Goal: Task Accomplishment & Management: Manage account settings

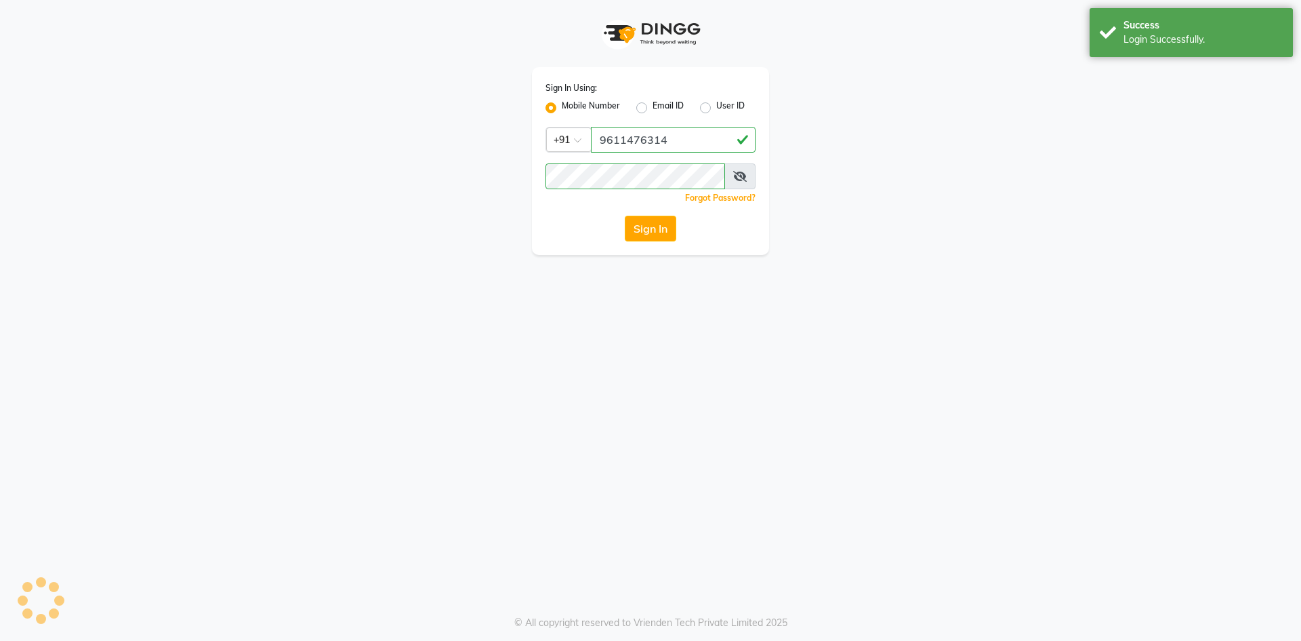
select select "93"
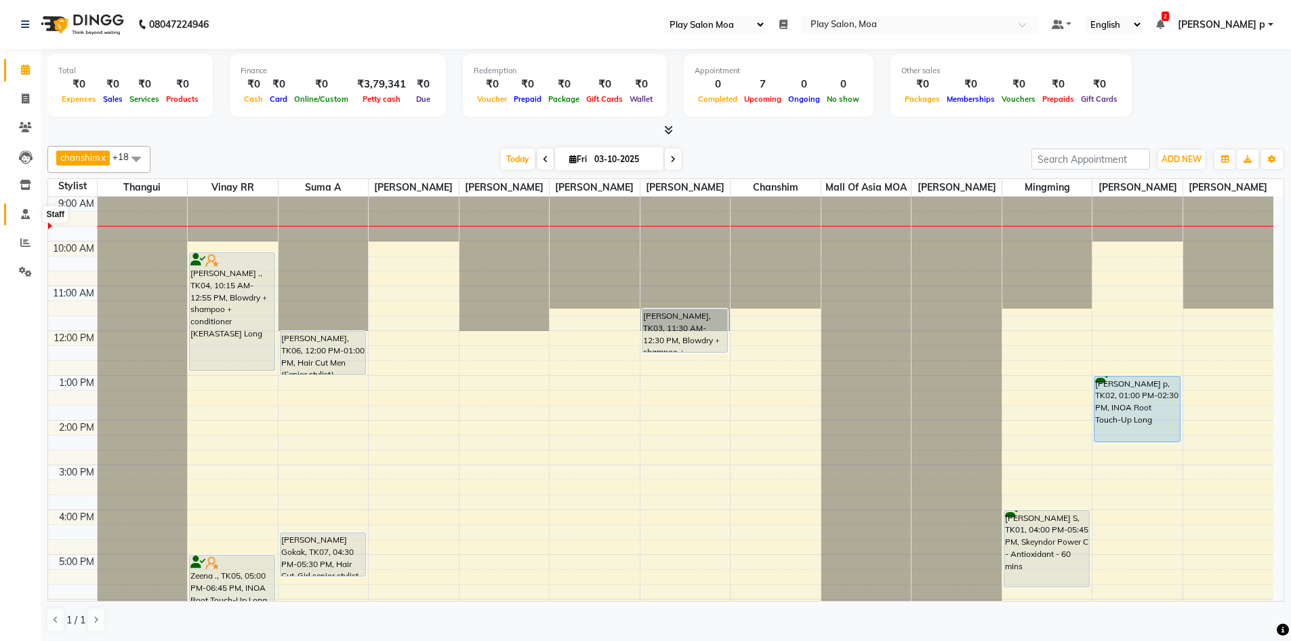
click at [24, 209] on icon at bounding box center [25, 214] width 9 height 10
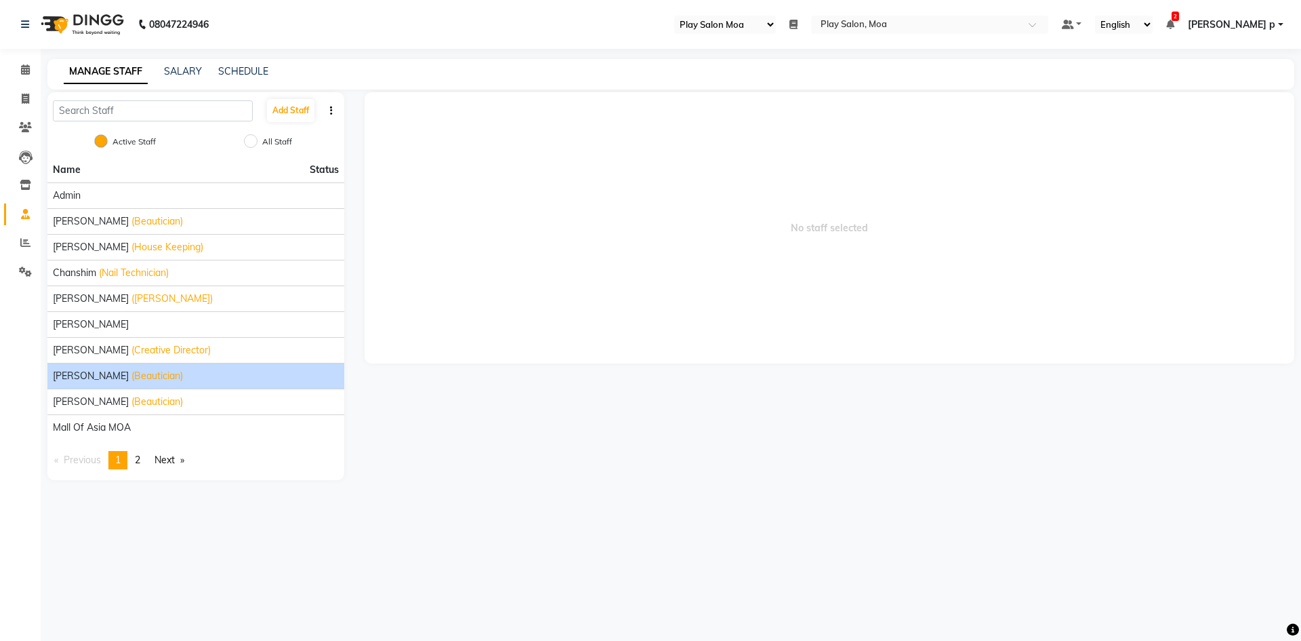
click at [135, 380] on div "[PERSON_NAME] (Beautician)" at bounding box center [196, 376] width 286 height 14
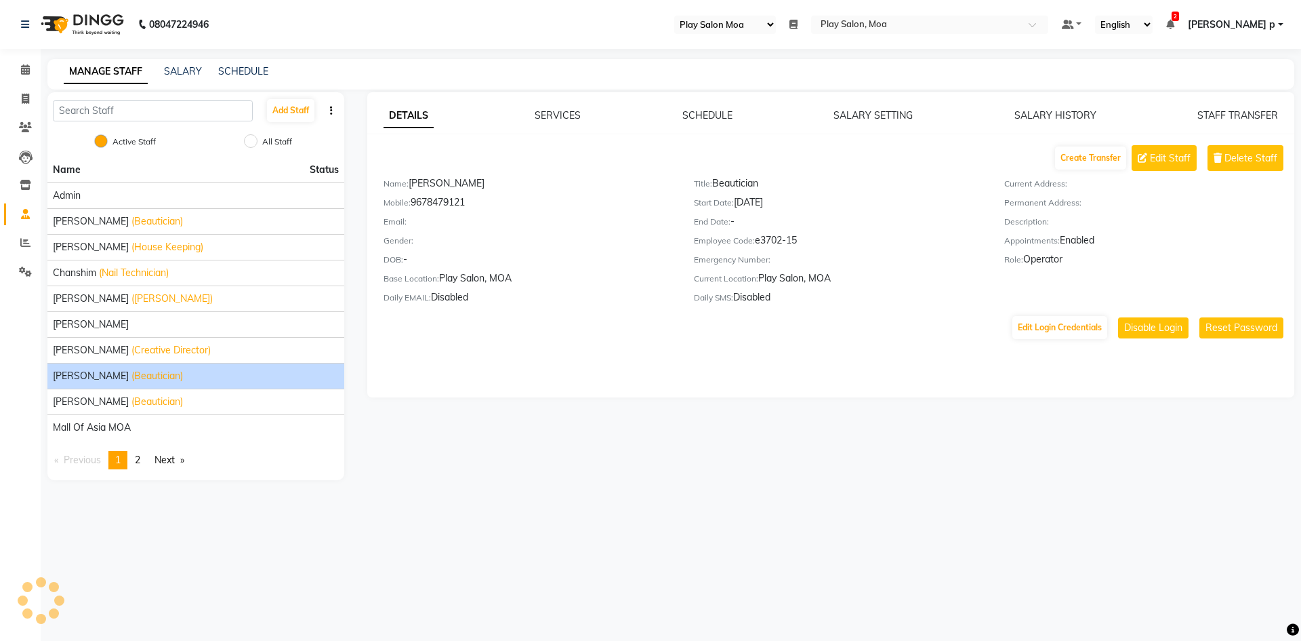
click at [695, 108] on div "DETAILS SERVICES SCHEDULE SALARY SETTING SALARY HISTORY STAFF TRANSFER Create T…" at bounding box center [831, 244] width 928 height 305
click at [695, 111] on link "SCHEDULE" at bounding box center [708, 115] width 50 height 12
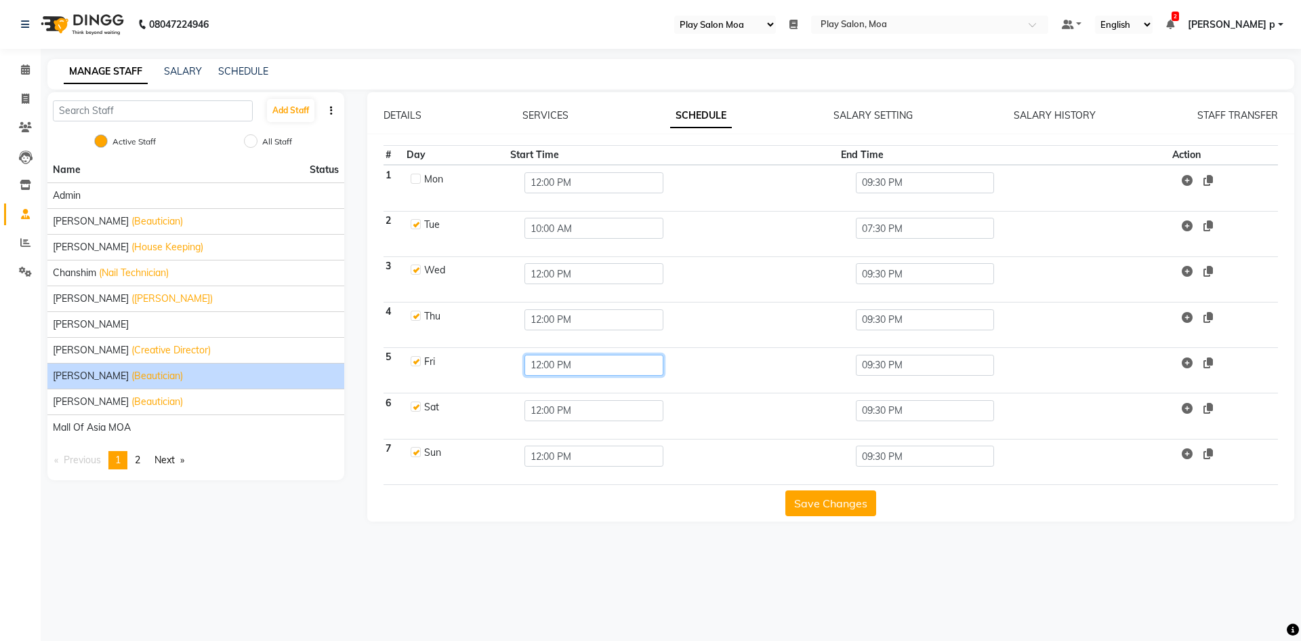
click at [543, 357] on input "12:00 PM" at bounding box center [594, 364] width 139 height 21
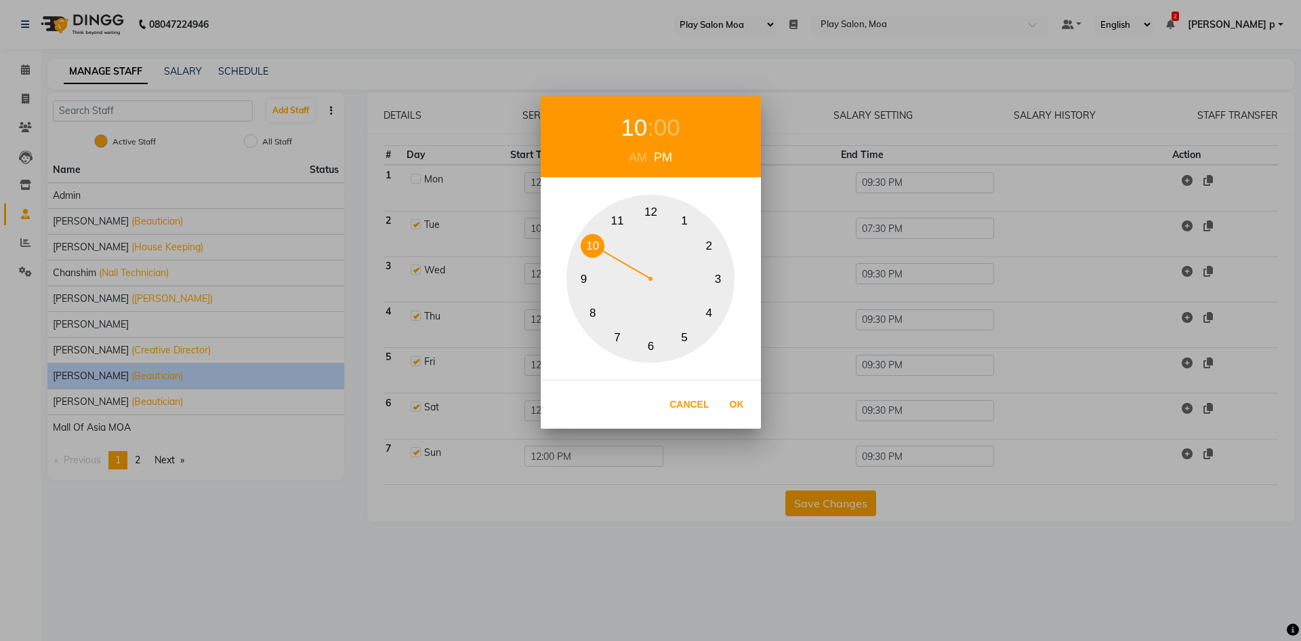
click at [592, 243] on button "10" at bounding box center [593, 246] width 24 height 24
click at [638, 151] on div "AM" at bounding box center [638, 157] width 25 height 18
click at [665, 131] on div "00" at bounding box center [667, 128] width 26 height 36
click at [645, 215] on button "0" at bounding box center [651, 212] width 24 height 24
click at [652, 209] on button "0" at bounding box center [651, 212] width 24 height 24
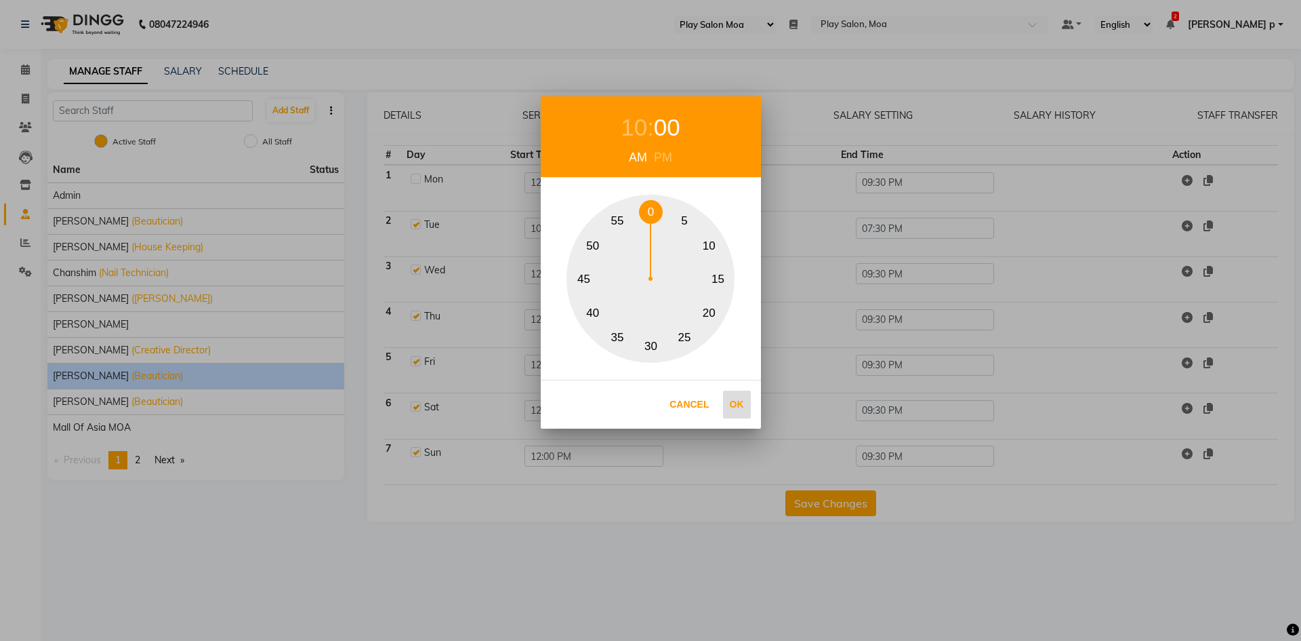
click at [737, 404] on button "Ok" at bounding box center [737, 404] width 28 height 28
type input "10:00 AM"
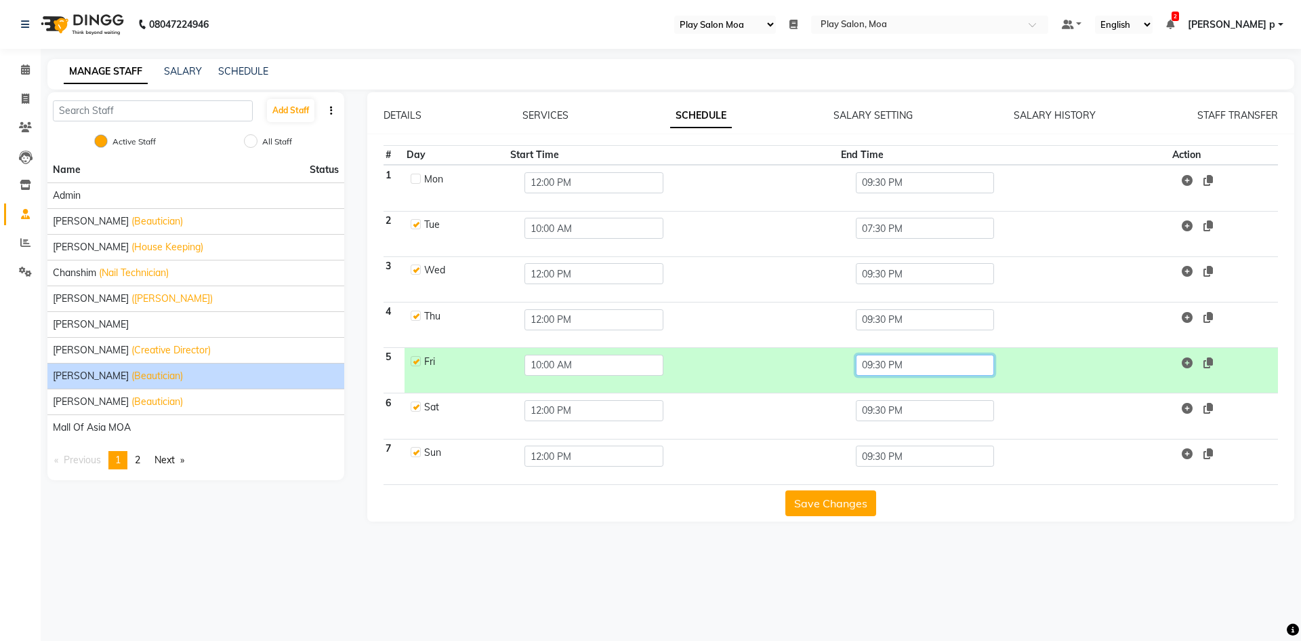
click at [867, 365] on input "09:30 PM" at bounding box center [925, 364] width 139 height 21
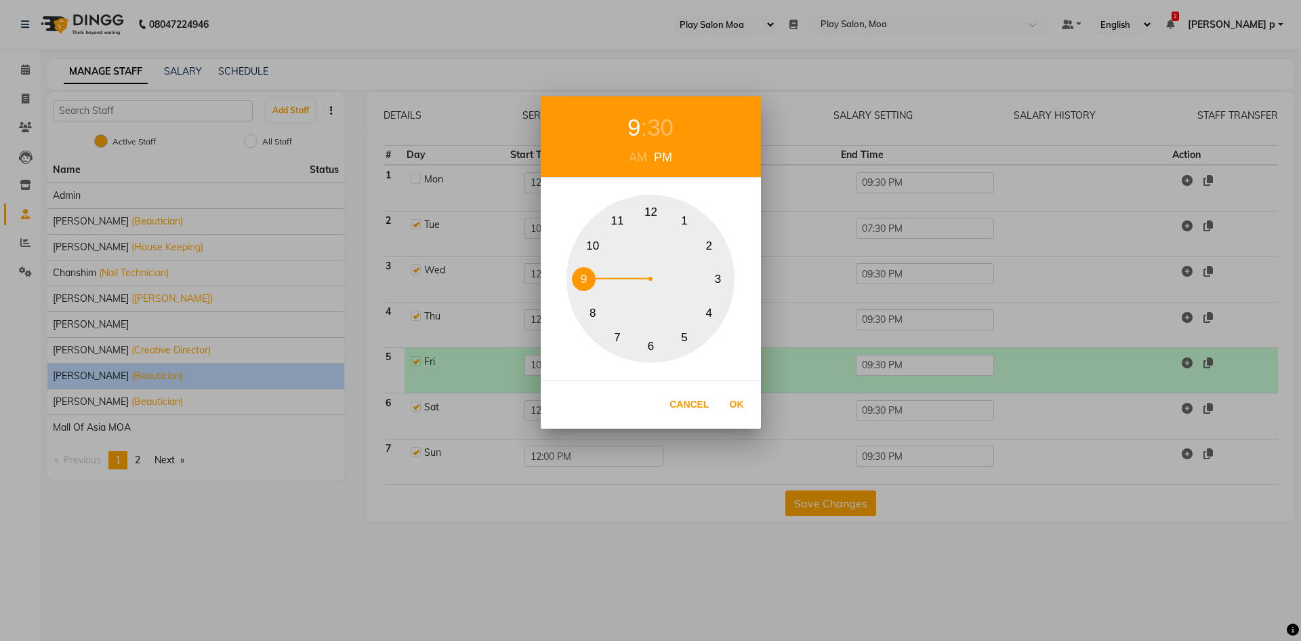
click at [619, 339] on button "7" at bounding box center [618, 337] width 24 height 24
click at [662, 126] on div "30" at bounding box center [660, 128] width 26 height 36
click at [652, 342] on button "30" at bounding box center [651, 346] width 24 height 24
click at [736, 402] on button "Ok" at bounding box center [737, 404] width 28 height 28
type input "07:30 PM"
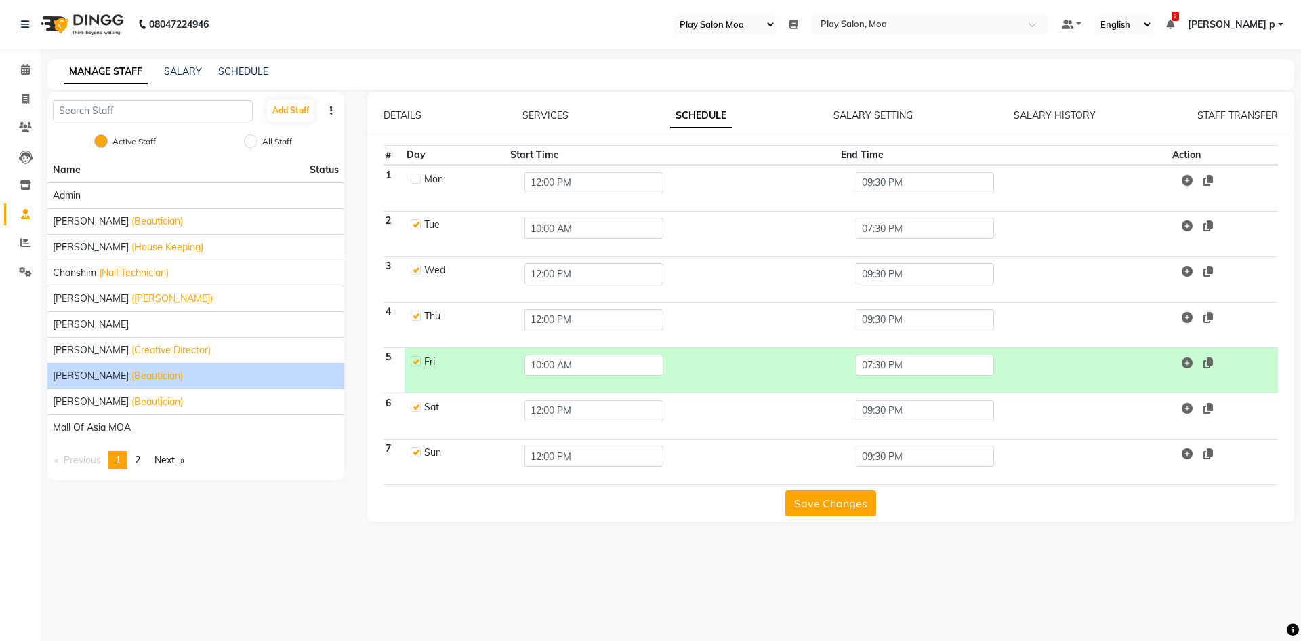
click at [857, 500] on button "Save Changes" at bounding box center [831, 503] width 91 height 26
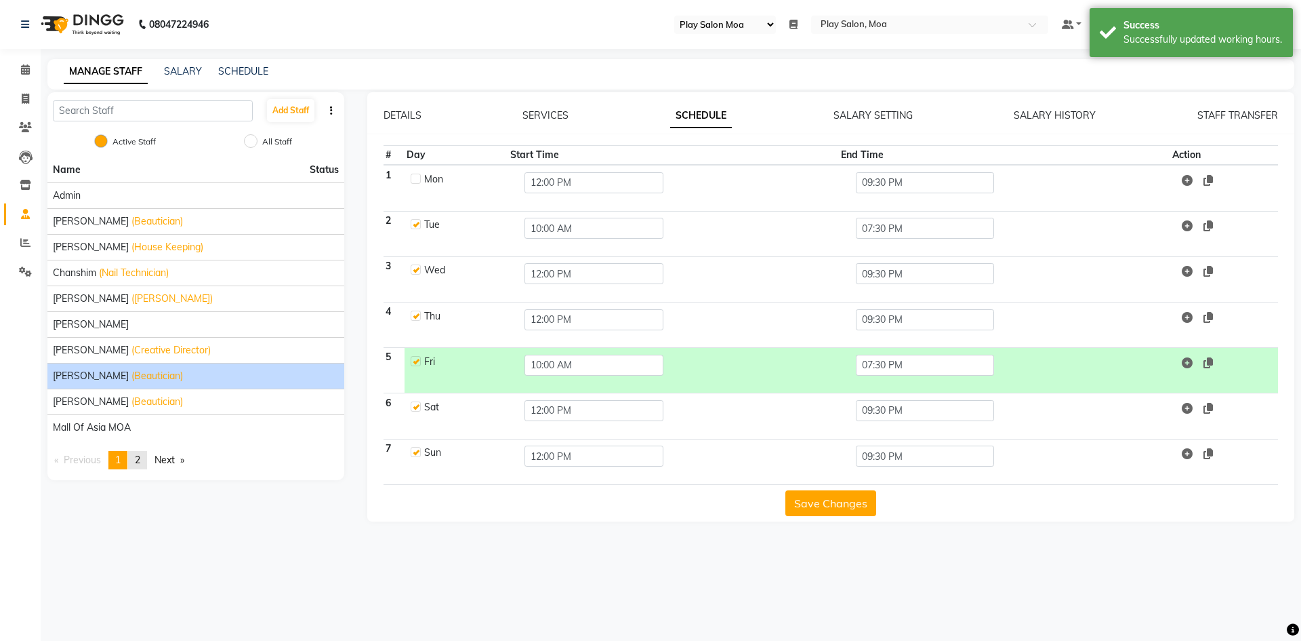
click at [140, 458] on span "2" at bounding box center [137, 459] width 5 height 12
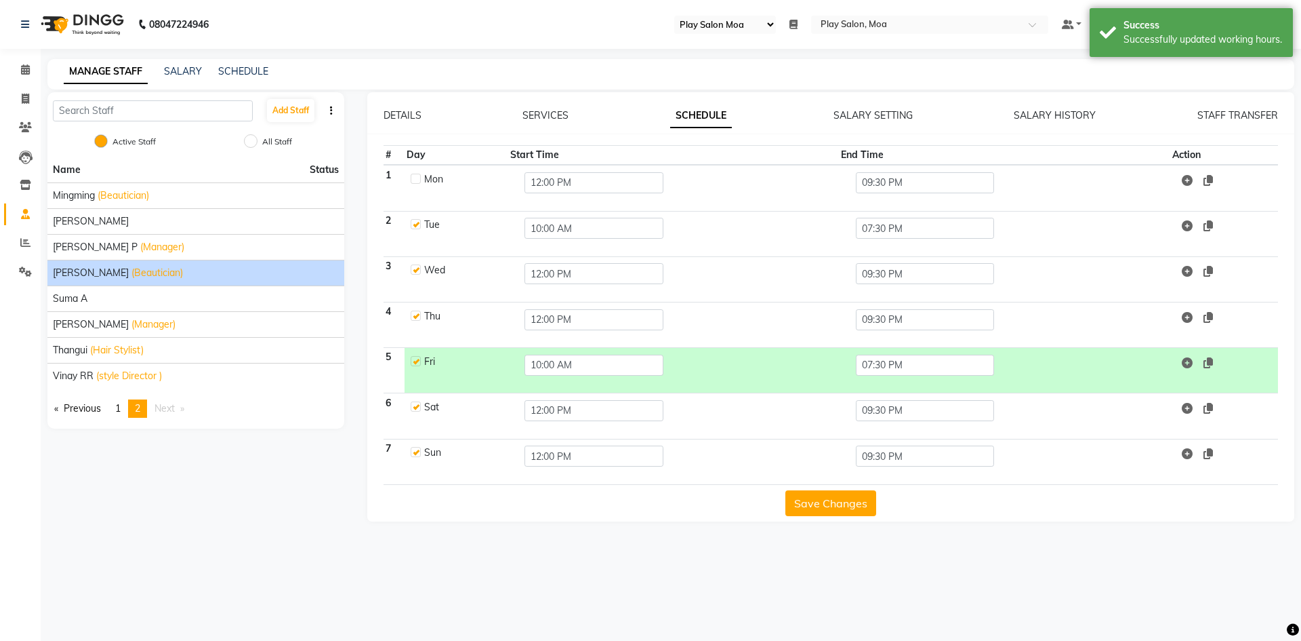
click at [131, 274] on span "(Beautician)" at bounding box center [157, 273] width 52 height 14
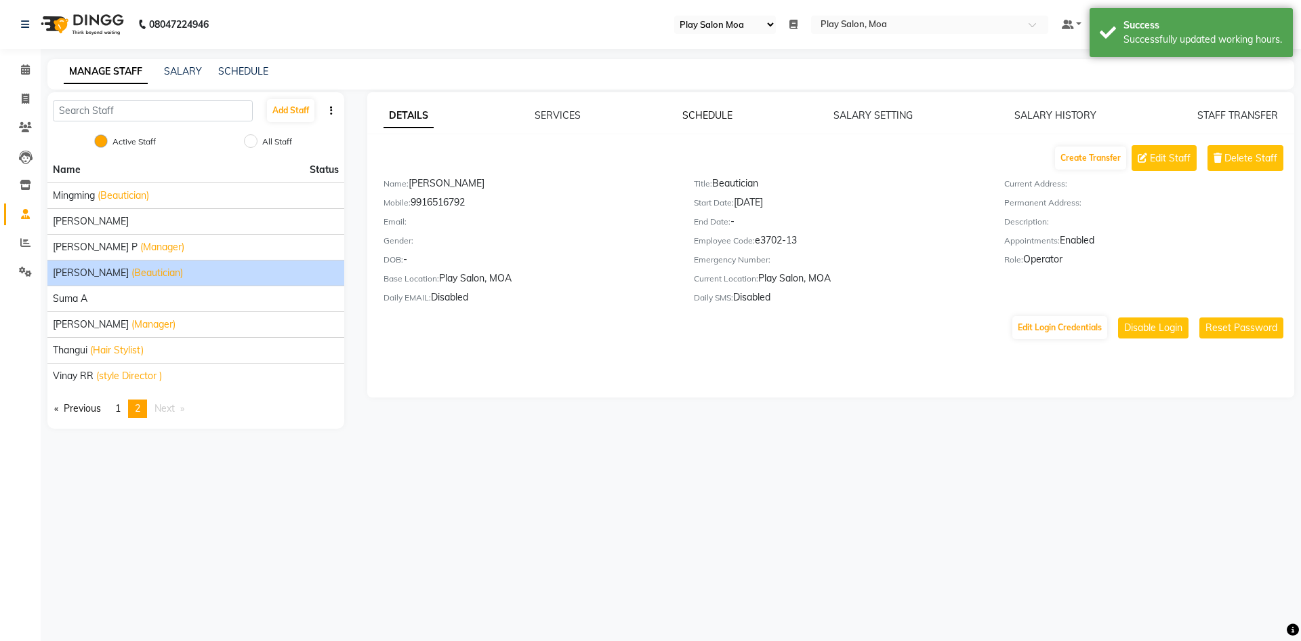
click at [714, 113] on link "SCHEDULE" at bounding box center [708, 115] width 50 height 12
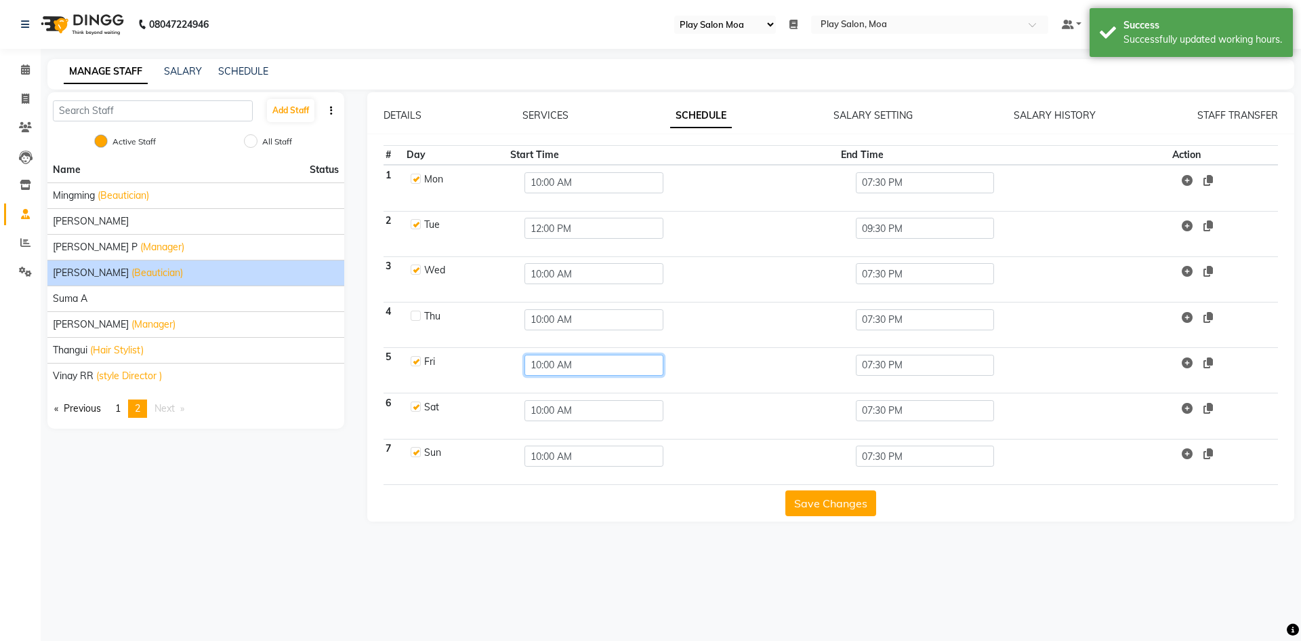
click at [544, 363] on input "10:00 AM" at bounding box center [594, 364] width 139 height 21
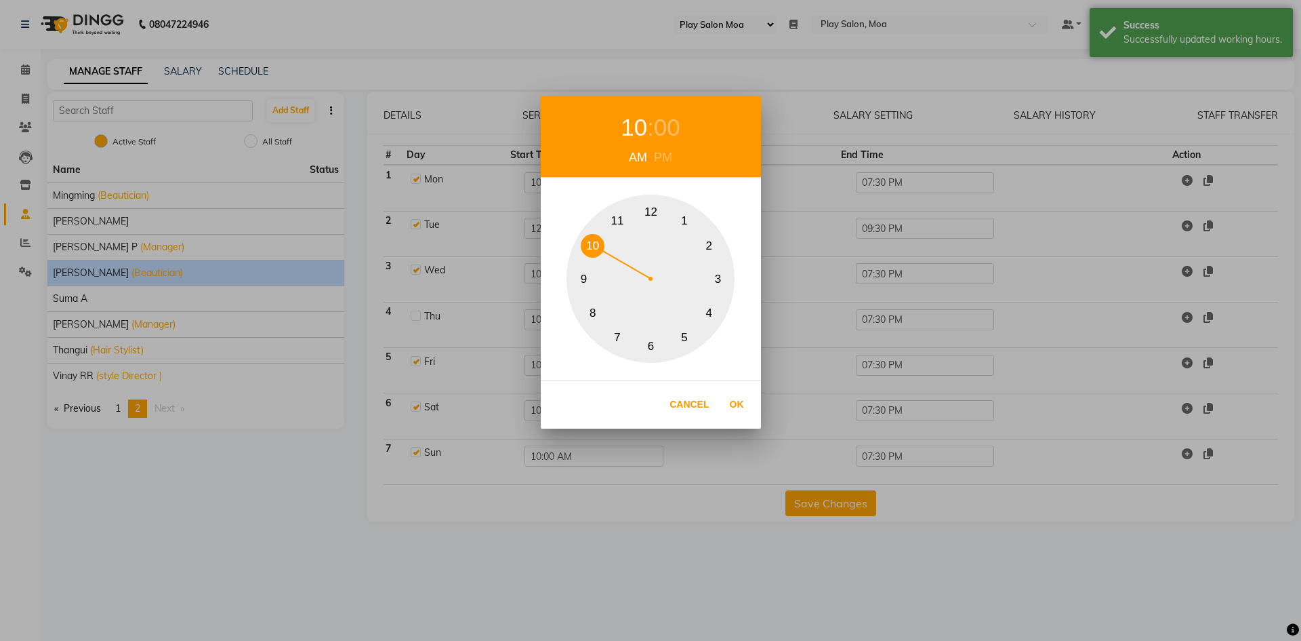
click at [672, 130] on div "00" at bounding box center [667, 128] width 26 height 36
click at [665, 153] on div "PM" at bounding box center [663, 157] width 25 height 18
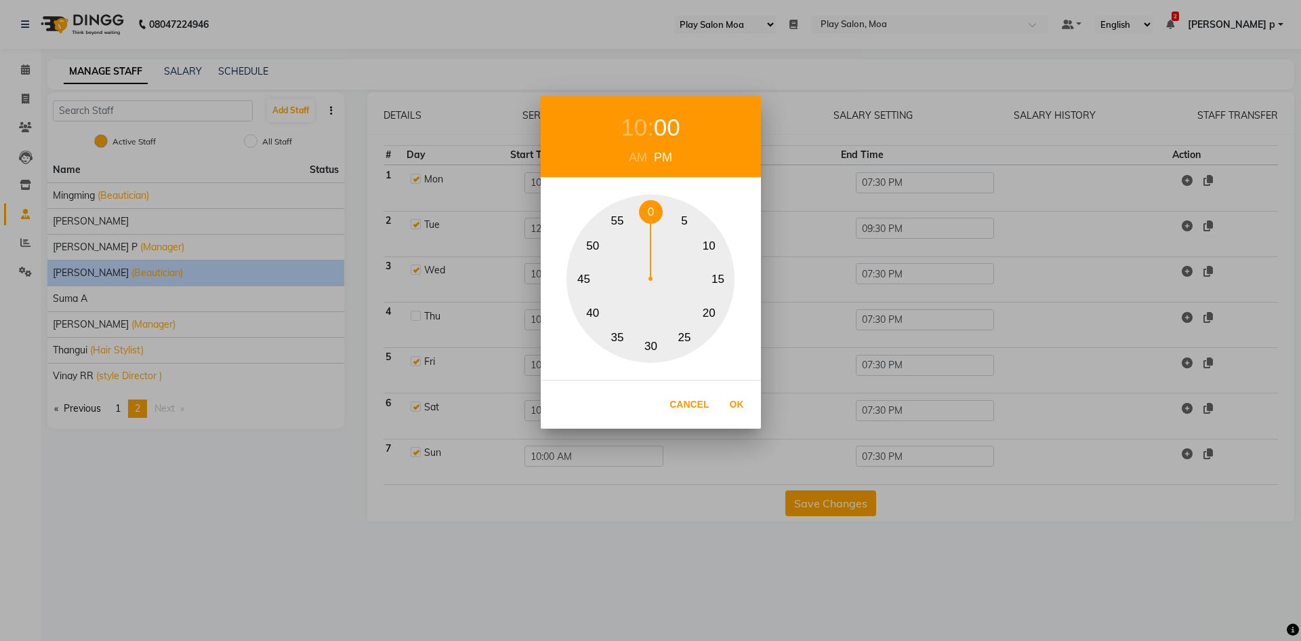
click at [636, 129] on div "10" at bounding box center [634, 128] width 26 height 36
click at [662, 155] on div "PM" at bounding box center [663, 157] width 25 height 18
click at [651, 212] on button "12" at bounding box center [651, 212] width 24 height 24
click at [662, 126] on div "00" at bounding box center [667, 128] width 26 height 36
click at [647, 209] on button "0" at bounding box center [651, 212] width 24 height 24
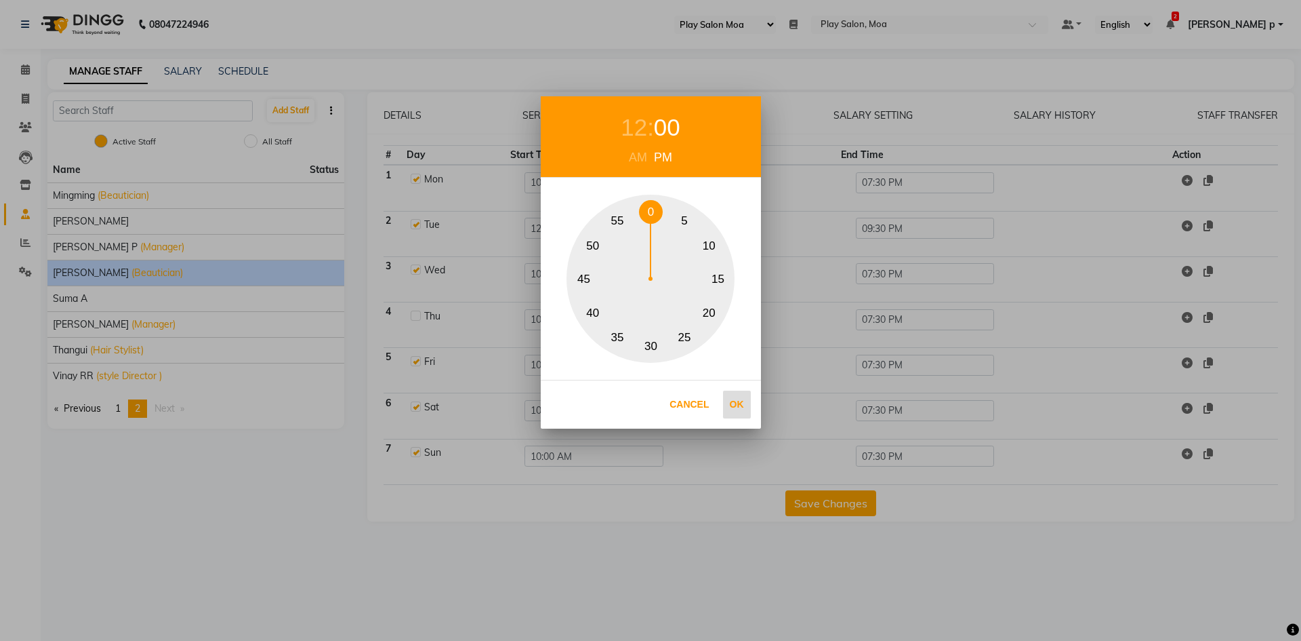
click at [735, 402] on button "Ok" at bounding box center [737, 404] width 28 height 28
type input "12:00 PM"
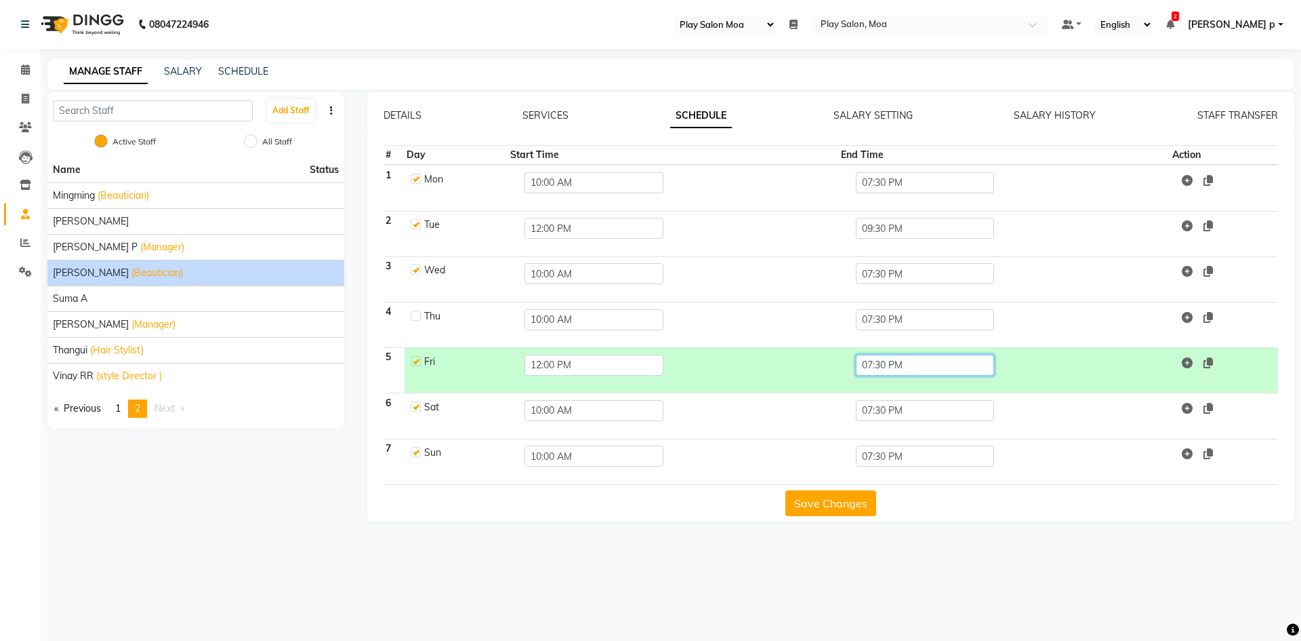
click at [894, 362] on input "07:30 PM" at bounding box center [925, 364] width 139 height 21
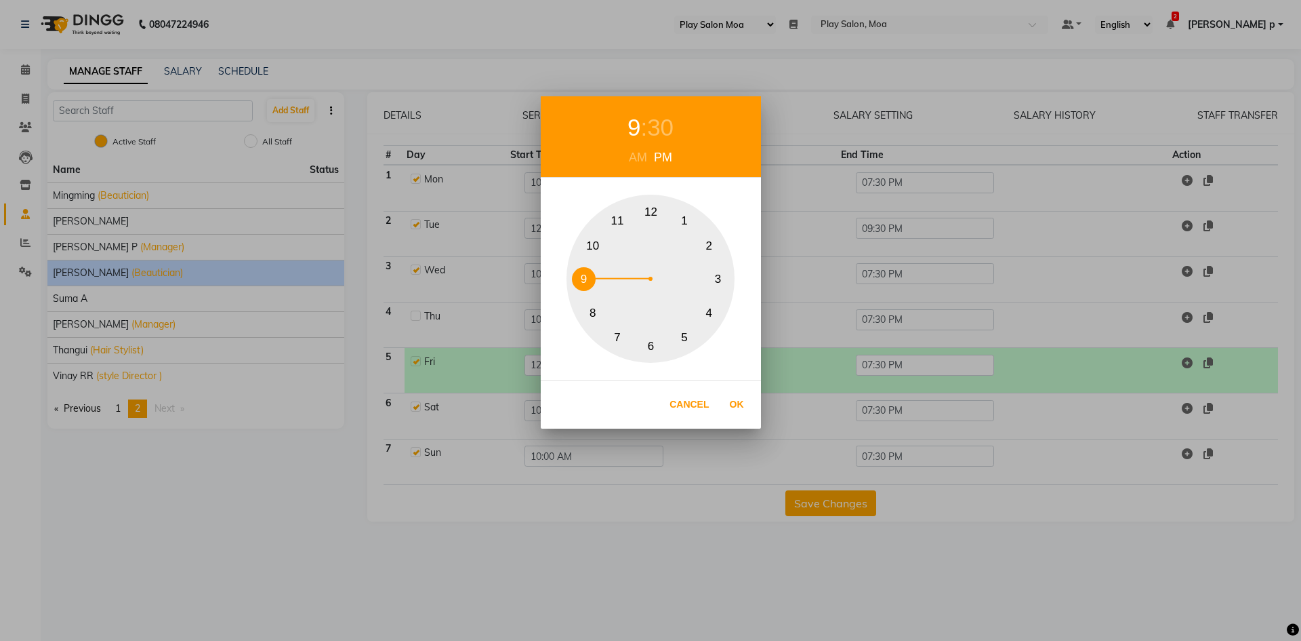
click at [582, 279] on button "9" at bounding box center [584, 279] width 24 height 24
click at [663, 126] on div "30" at bounding box center [660, 128] width 26 height 36
click at [652, 346] on button "30" at bounding box center [651, 346] width 24 height 24
click at [744, 407] on button "Ok" at bounding box center [737, 404] width 28 height 28
type input "09:30 PM"
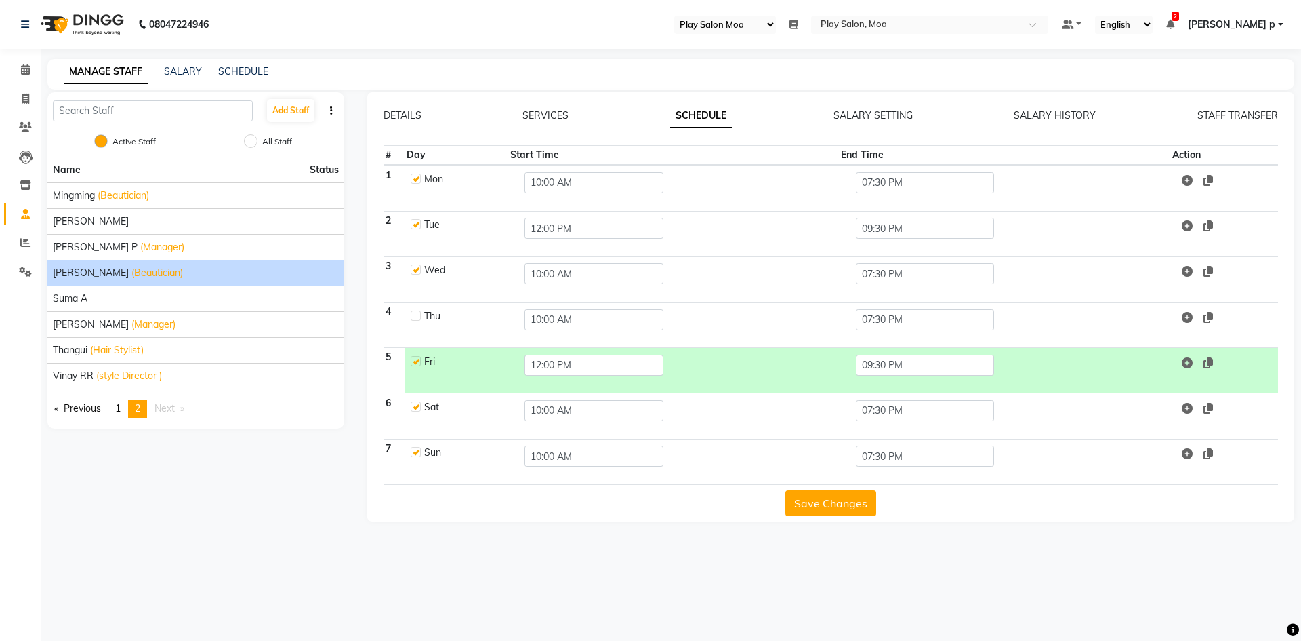
click at [824, 512] on button "Save Changes" at bounding box center [831, 503] width 91 height 26
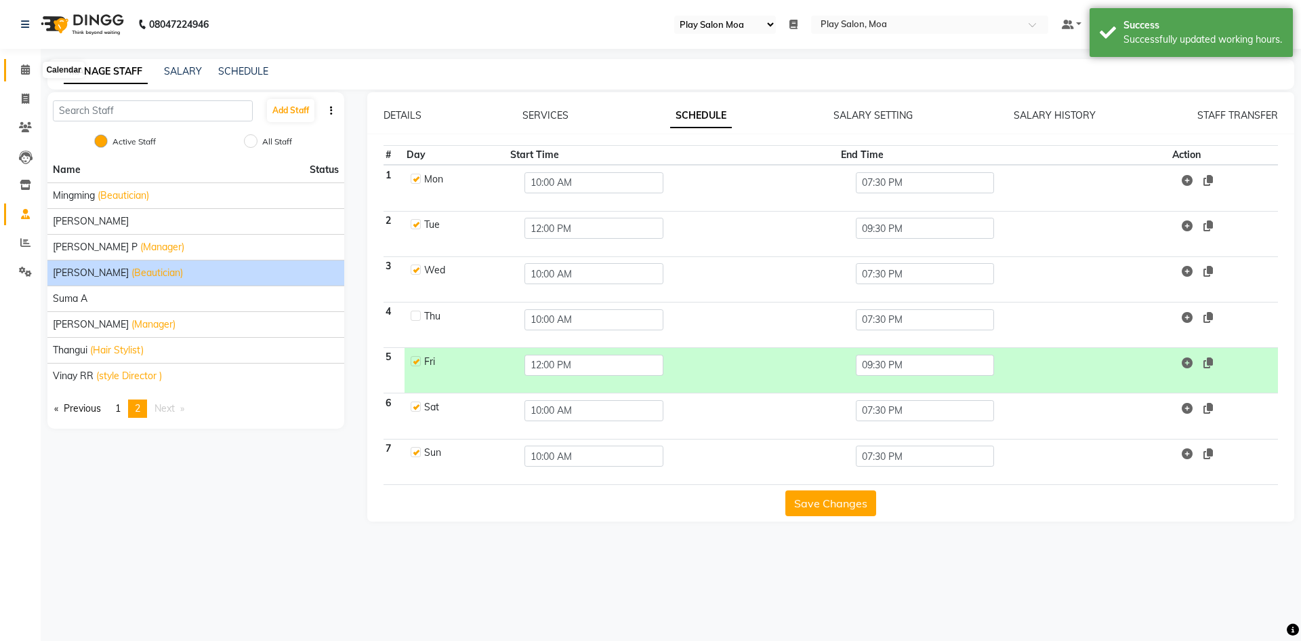
click at [26, 67] on icon at bounding box center [25, 69] width 9 height 10
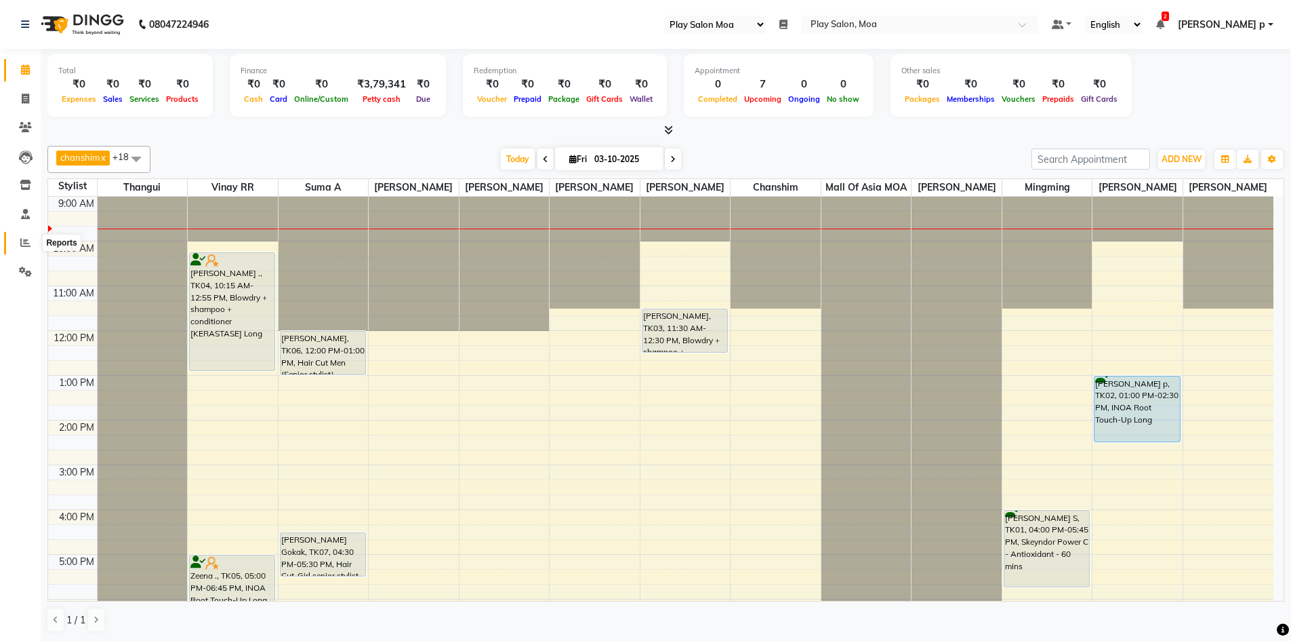
click at [29, 250] on span at bounding box center [26, 243] width 24 height 16
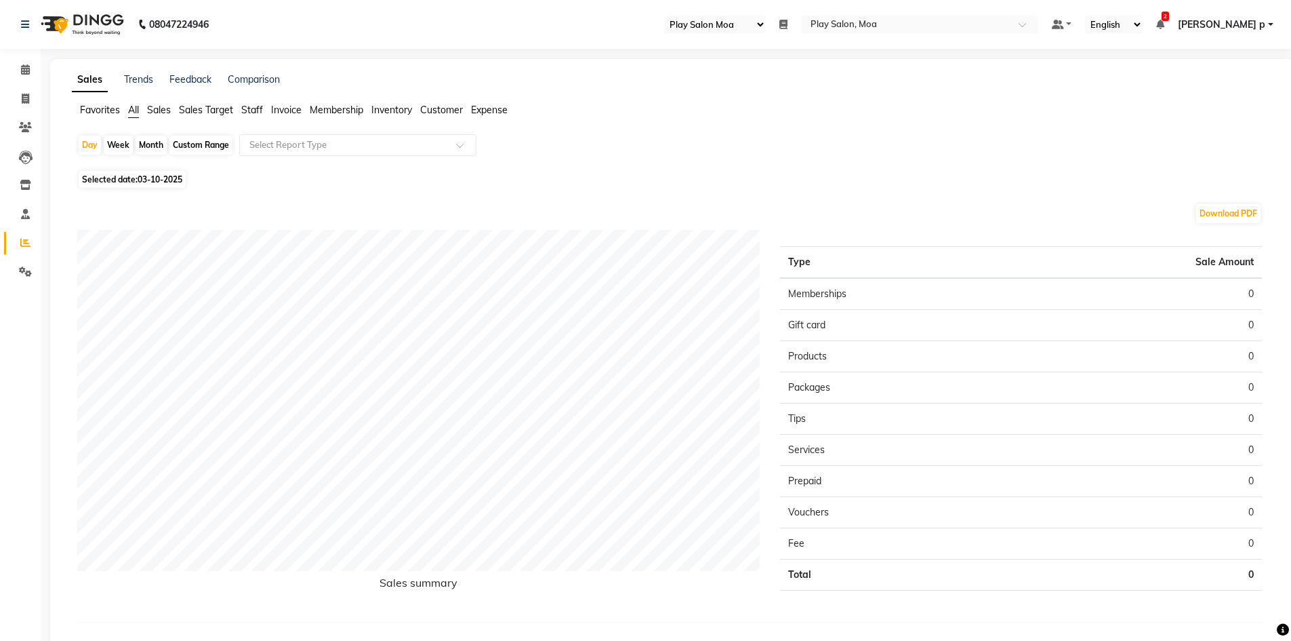
click at [200, 149] on div "Custom Range" at bounding box center [200, 145] width 63 height 19
select select "10"
select select "2025"
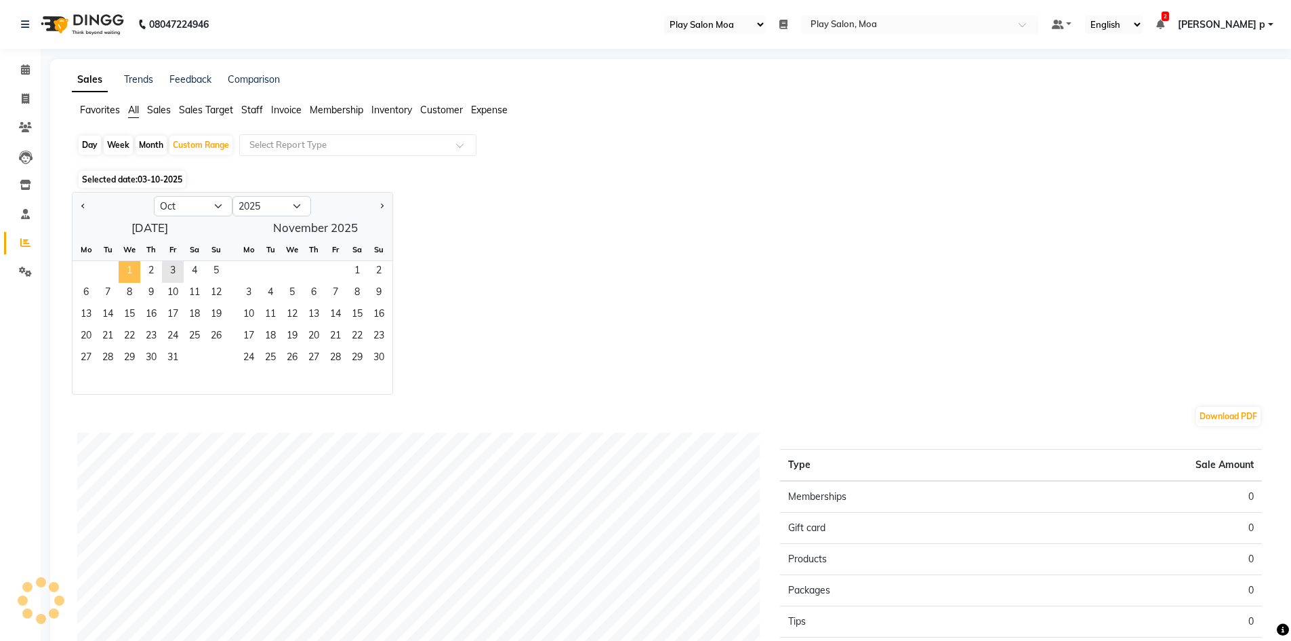
click at [133, 268] on span "1" at bounding box center [130, 272] width 22 height 22
click at [149, 275] on span "2" at bounding box center [151, 272] width 22 height 22
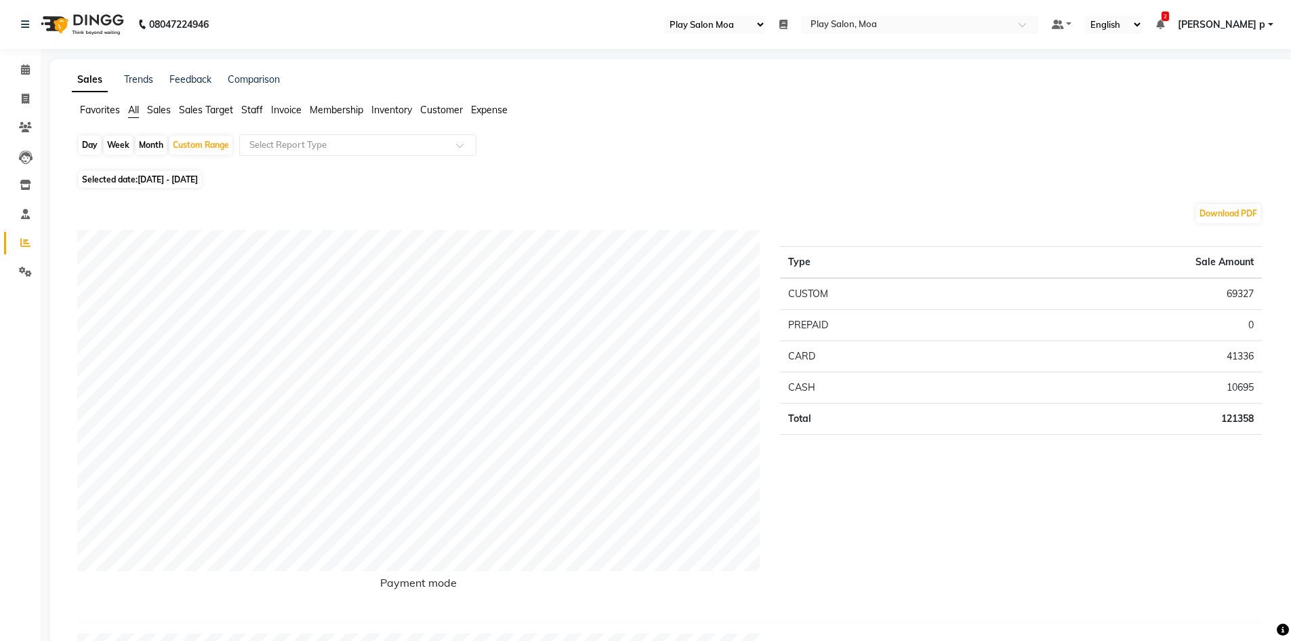
click at [169, 107] on span "Sales" at bounding box center [159, 110] width 24 height 12
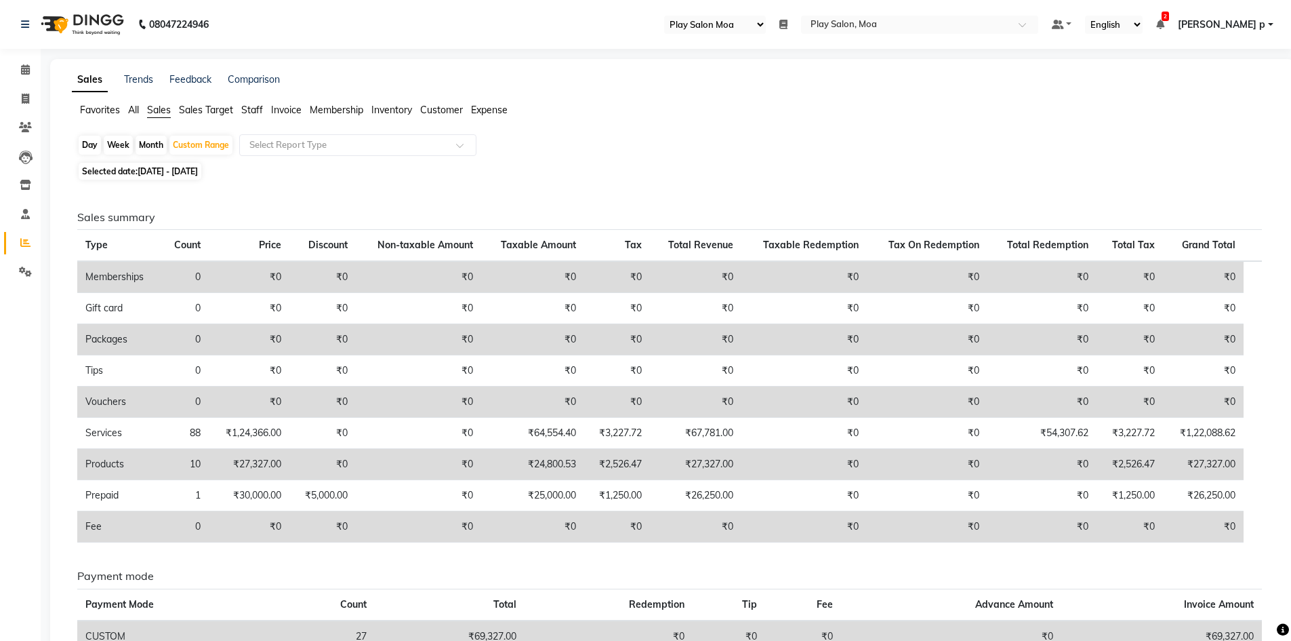
click at [1209, 25] on ul "Default Panel My Panel English ENGLISH Español العربية मराठी हिंदी ગુજરાતી தமிழ…" at bounding box center [1162, 25] width 235 height 18
click at [1164, 20] on icon at bounding box center [1160, 24] width 8 height 9
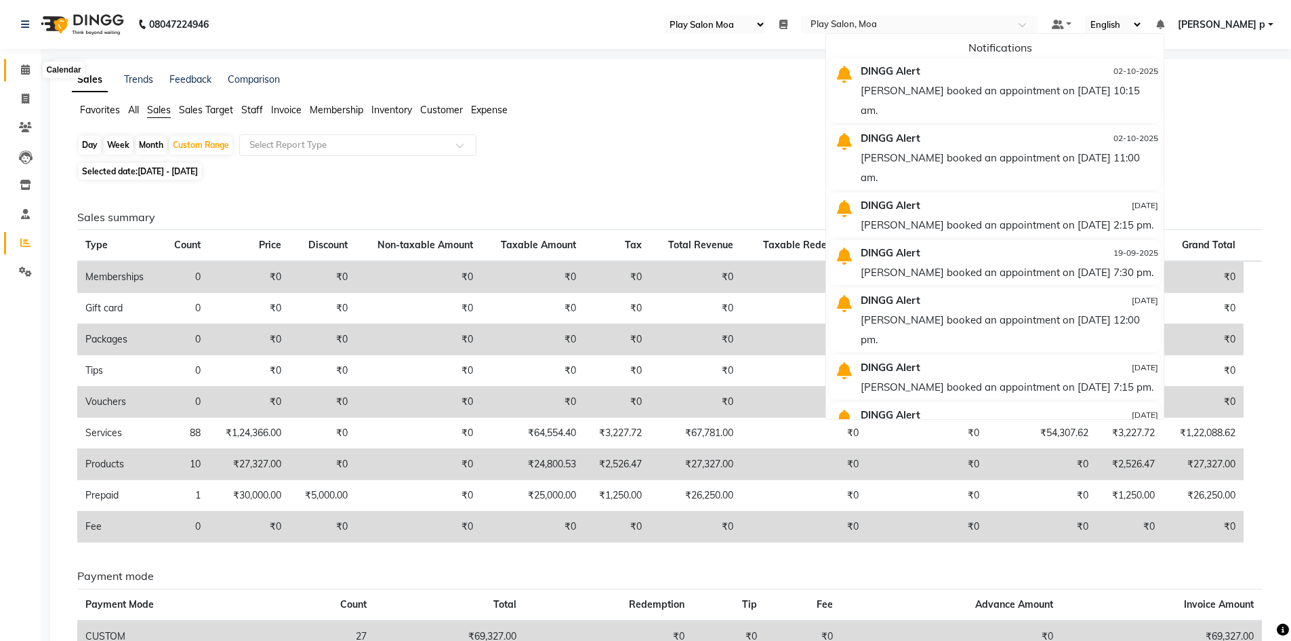
click at [26, 70] on icon at bounding box center [25, 69] width 9 height 10
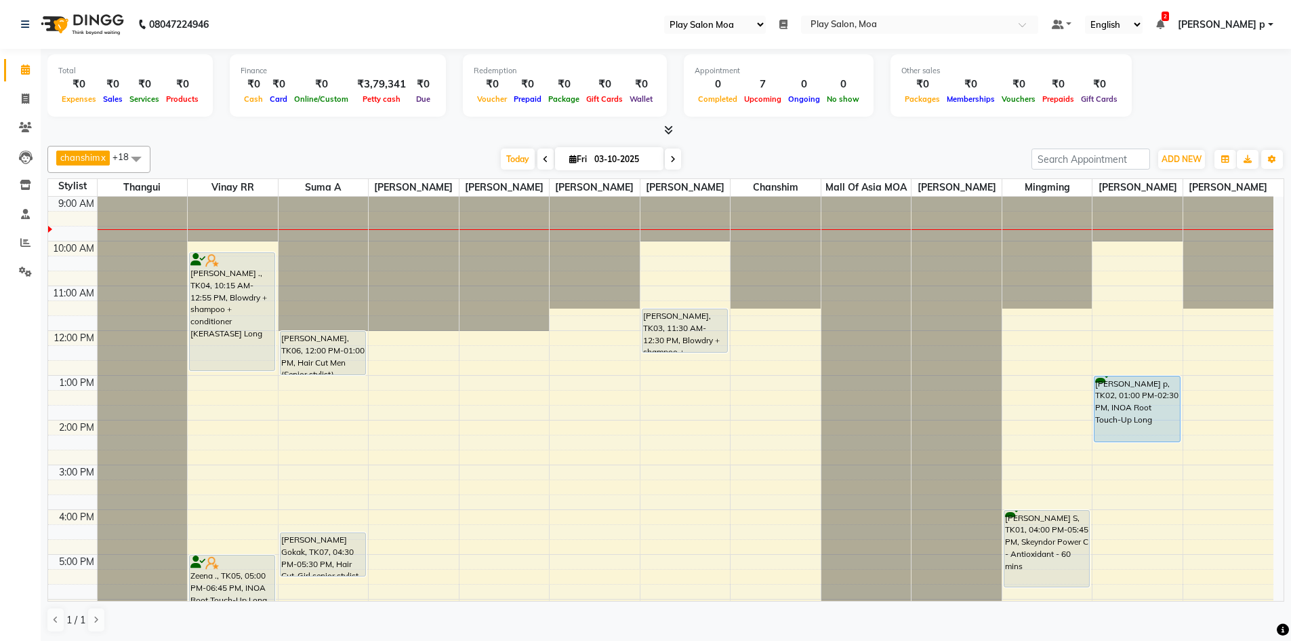
click at [1164, 18] on span at bounding box center [1160, 24] width 8 height 12
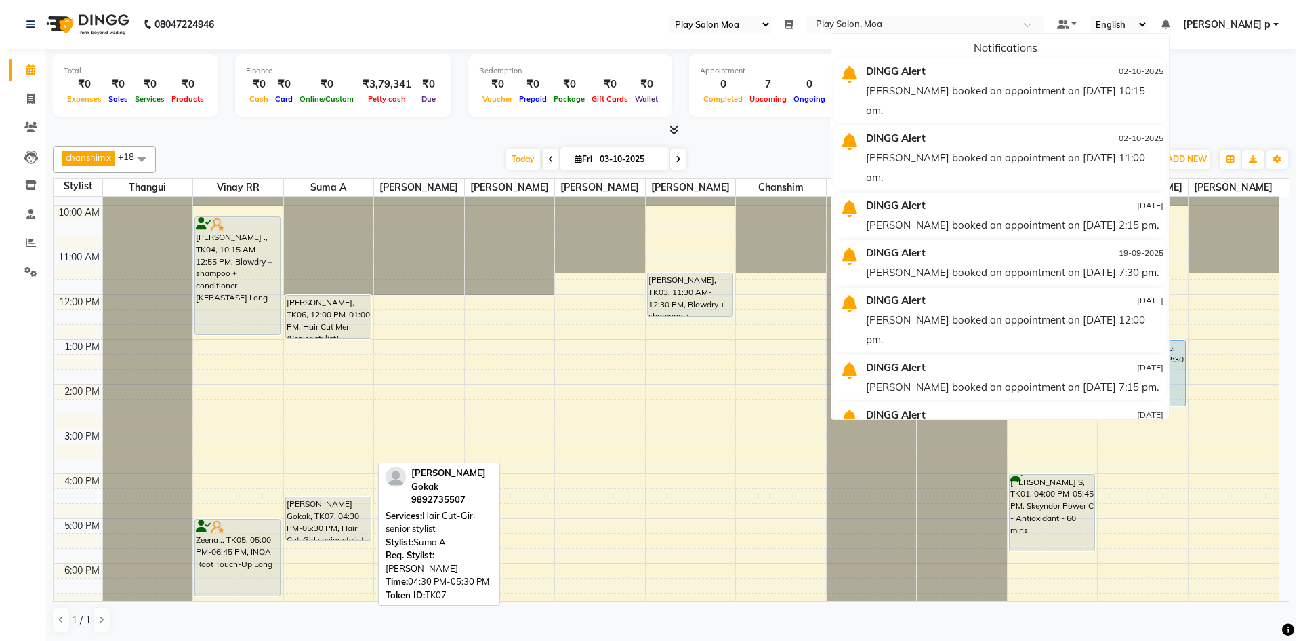
scroll to position [68, 0]
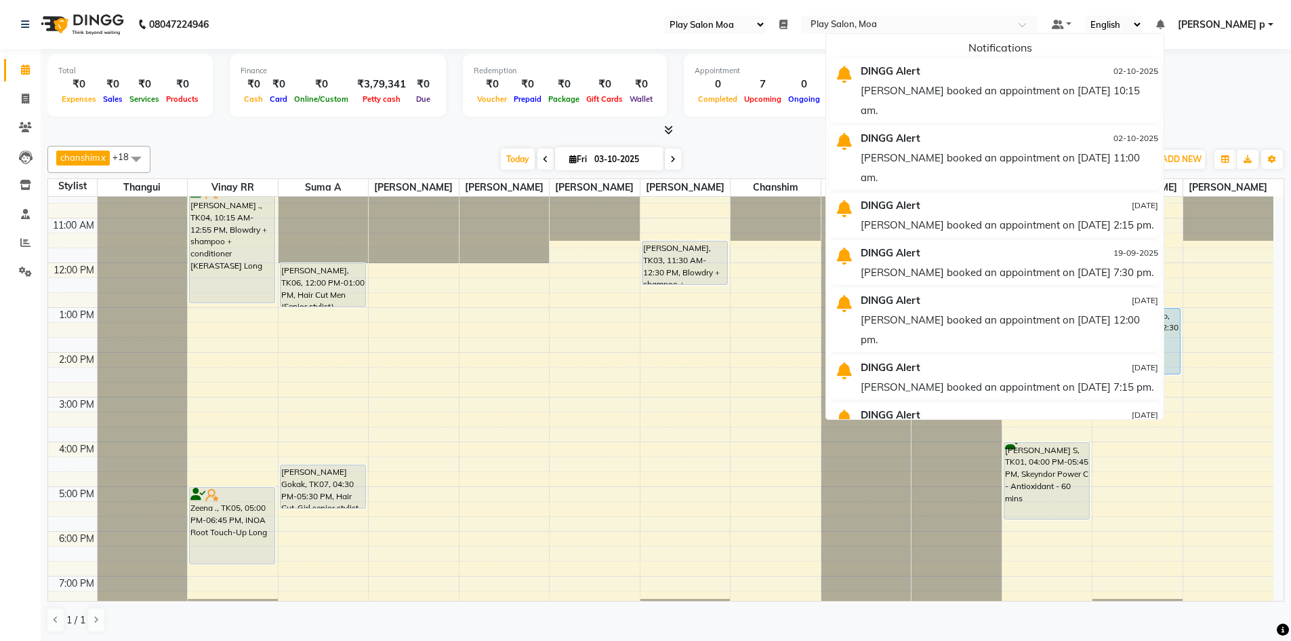
click at [1266, 24] on link "[PERSON_NAME] p" at bounding box center [1226, 25] width 96 height 14
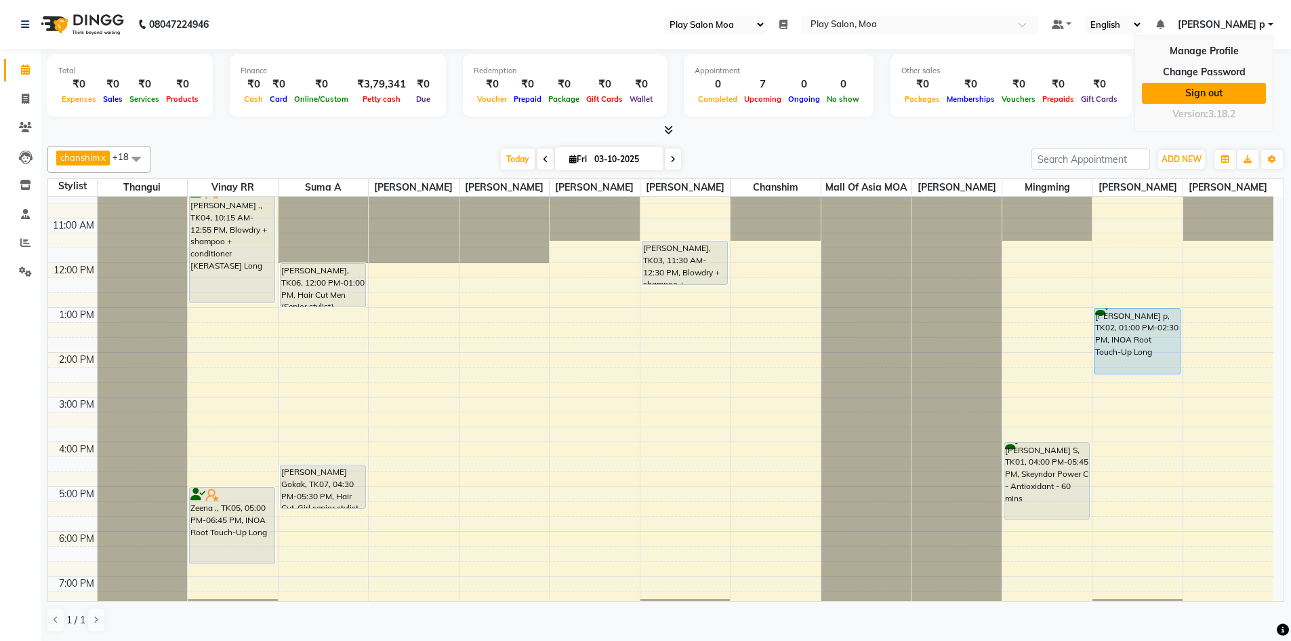
click at [1216, 96] on link "Sign out" at bounding box center [1204, 93] width 124 height 21
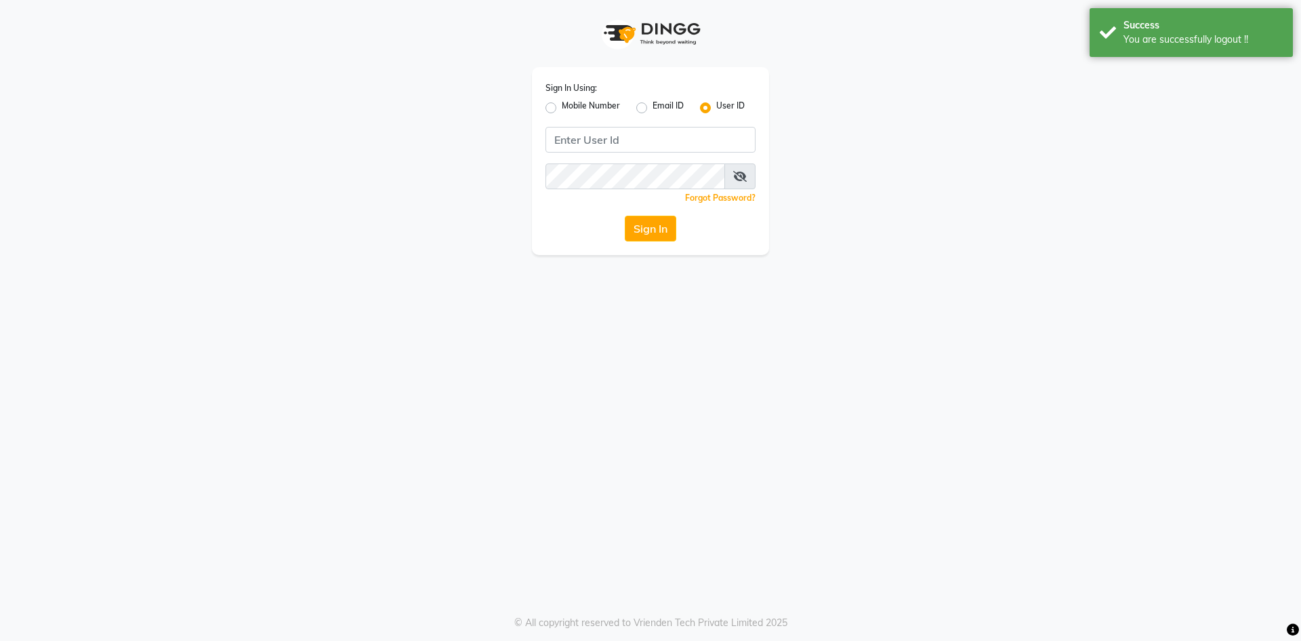
click at [562, 108] on label "Mobile Number" at bounding box center [591, 108] width 58 height 16
click at [562, 108] on input "Mobile Number" at bounding box center [566, 104] width 9 height 9
radio input "true"
radio input "false"
click at [639, 140] on input "Username" at bounding box center [673, 140] width 165 height 26
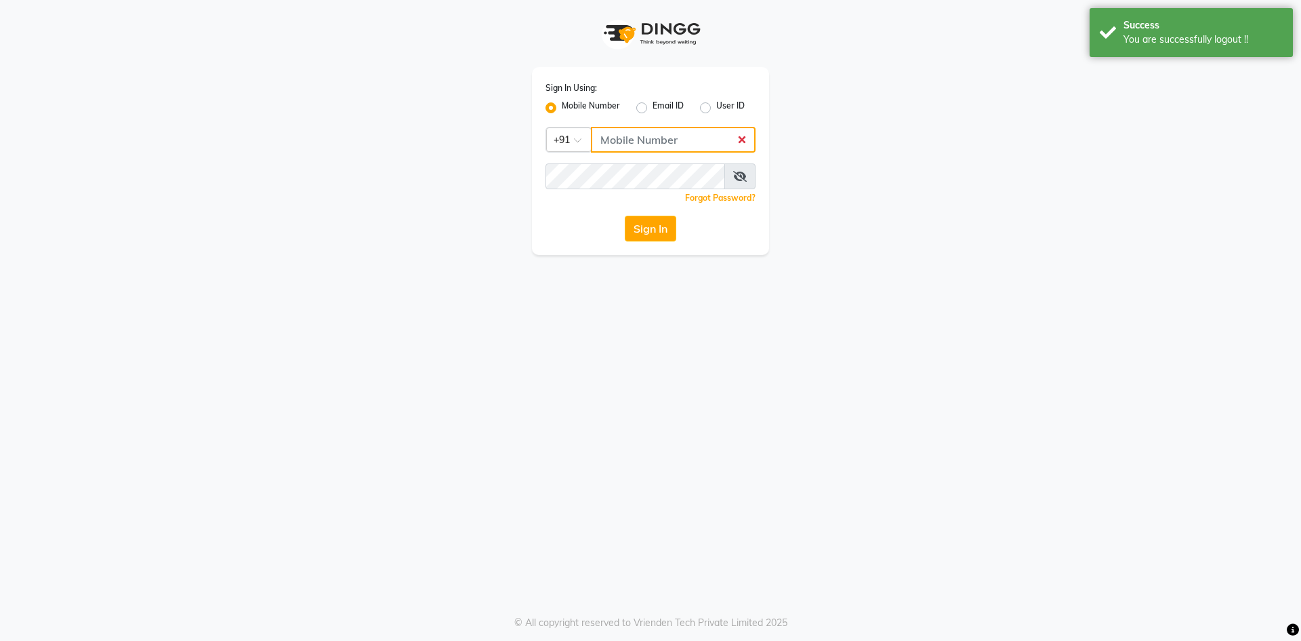
type input "8009001953"
click at [637, 239] on button "Sign In" at bounding box center [651, 229] width 52 height 26
